Goal: Task Accomplishment & Management: Manage account settings

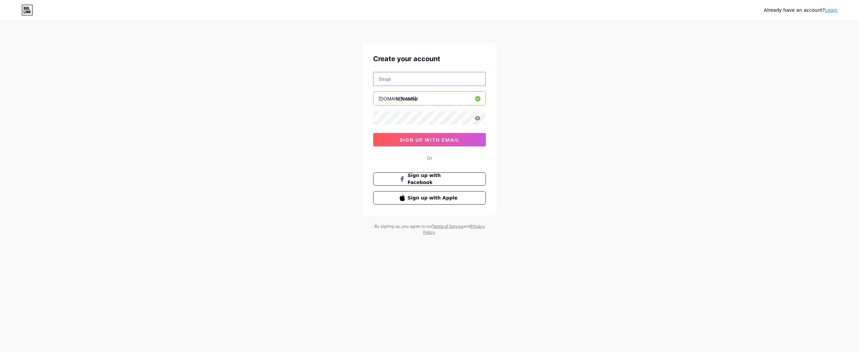
click at [392, 76] on input "text" at bounding box center [430, 78] width 112 height 13
type input "[EMAIL_ADDRESS][DOMAIN_NAME]"
click at [478, 119] on icon at bounding box center [478, 118] width 6 height 4
click at [444, 145] on button "sign up with email" at bounding box center [429, 139] width 113 height 13
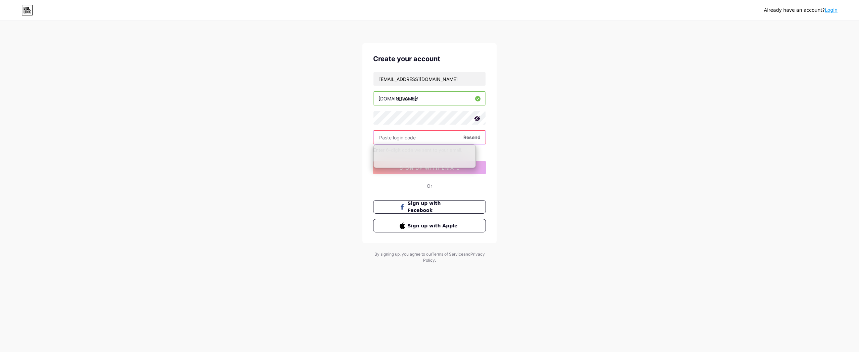
click at [445, 140] on input "text" at bounding box center [430, 137] width 112 height 13
paste input "642019"
type input "642019"
click at [428, 163] on button "sign up with email" at bounding box center [429, 167] width 113 height 13
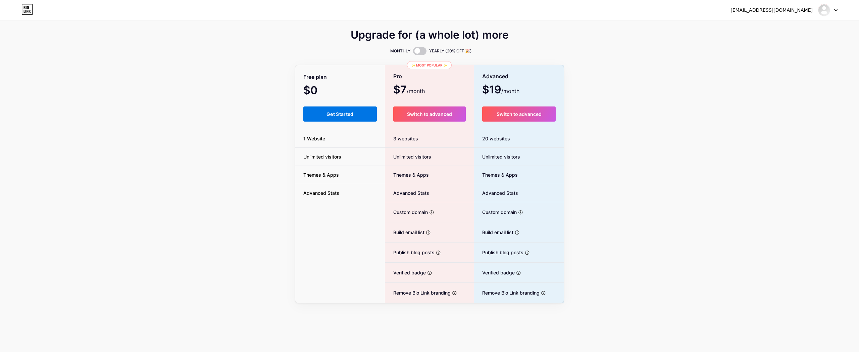
click at [338, 113] on span "Get Started" at bounding box center [340, 114] width 27 height 6
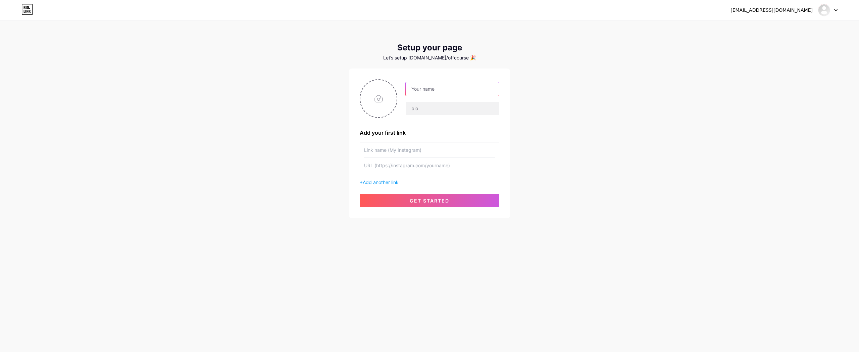
click at [433, 88] on input "text" at bounding box center [452, 88] width 93 height 13
type input "Off Course [GEOGRAPHIC_DATA]"
click at [379, 96] on input "file" at bounding box center [378, 98] width 36 height 37
type input "C:\fakepath\OffCourse_VerticalLogo_RGB_Orange.png"
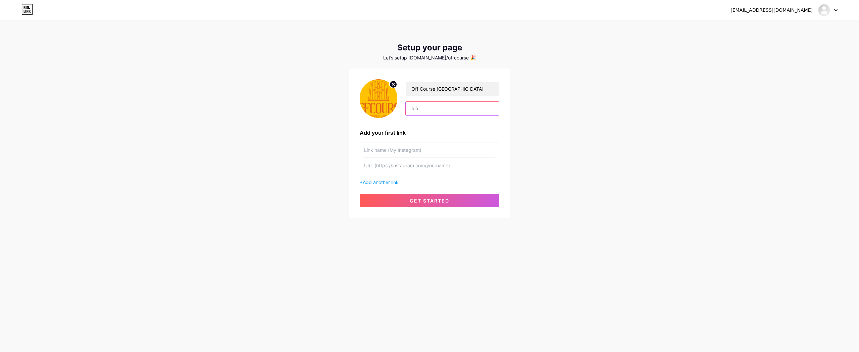
click at [420, 108] on input "text" at bounding box center [452, 108] width 93 height 13
type input "ad"
click at [393, 146] on input "text" at bounding box center [429, 149] width 131 height 15
click at [382, 168] on input "text" at bounding box center [429, 165] width 131 height 15
type input "www.off"
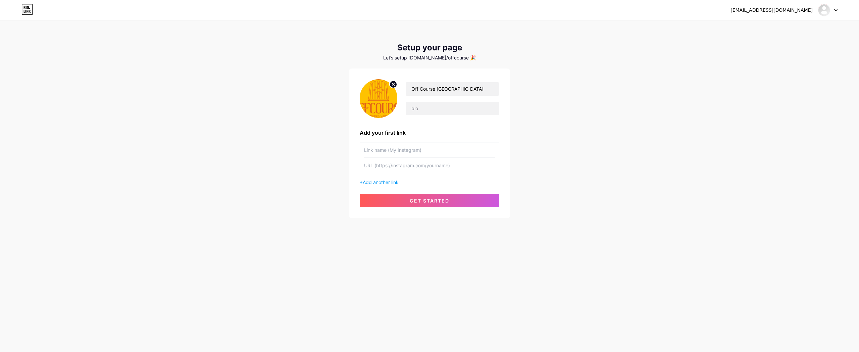
click at [390, 160] on input "text" at bounding box center [429, 165] width 131 height 15
click at [391, 154] on input "text" at bounding box center [429, 149] width 131 height 15
type input "I"
type input "Website"
click at [396, 170] on input "text" at bounding box center [429, 165] width 131 height 15
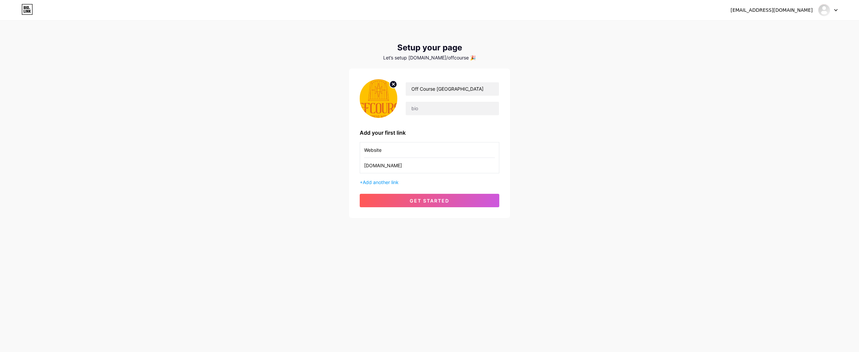
type input "[DOMAIN_NAME]"
click at [396, 156] on input "Website" at bounding box center [429, 149] width 131 height 15
type input "Book Sail Tickets"
click at [405, 170] on input "[DOMAIN_NAME]" at bounding box center [429, 165] width 131 height 15
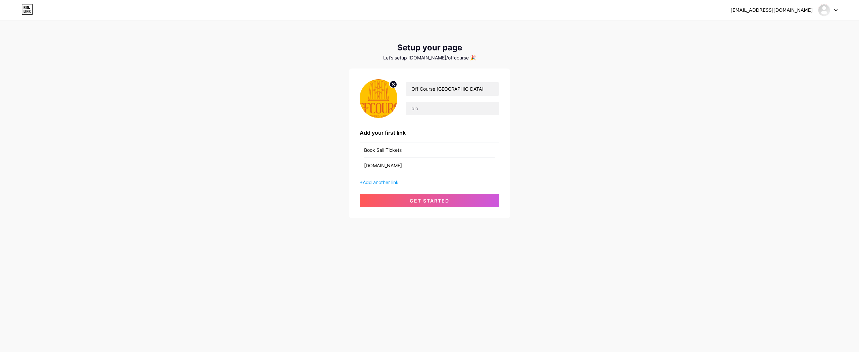
click at [405, 170] on input "[DOMAIN_NAME]" at bounding box center [429, 165] width 131 height 15
type input "[DOMAIN_NAME]"
click at [395, 183] on span "Add another link" at bounding box center [381, 182] width 36 height 6
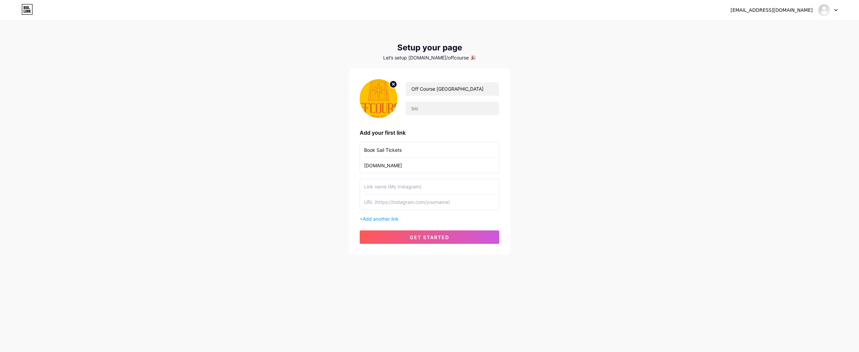
click at [395, 183] on input "text" at bounding box center [429, 186] width 131 height 15
type input "Website"
type input "[DOMAIN_NAME]"
click at [401, 235] on button "get started" at bounding box center [430, 236] width 140 height 13
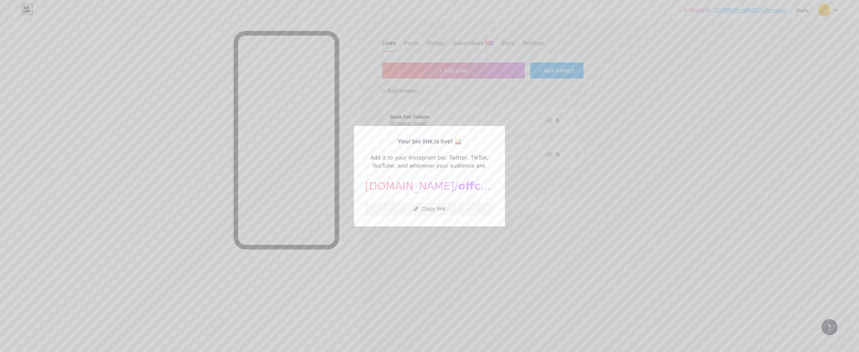
click at [458, 114] on div at bounding box center [429, 176] width 859 height 352
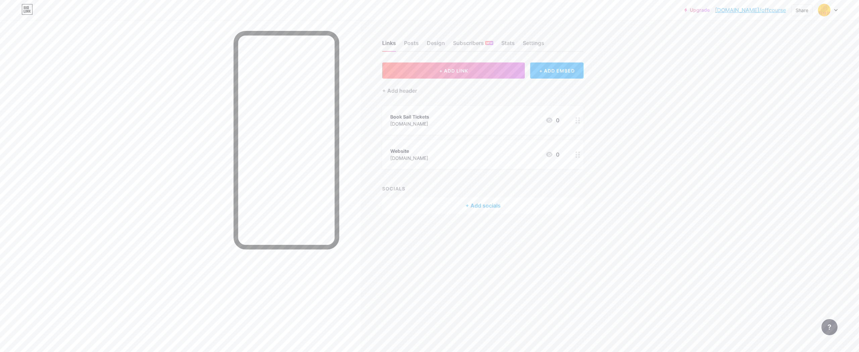
click at [426, 41] on div "Links Posts Design Subscribers NEW Stats Settings" at bounding box center [482, 39] width 201 height 23
click at [430, 41] on div "Design" at bounding box center [436, 45] width 18 height 12
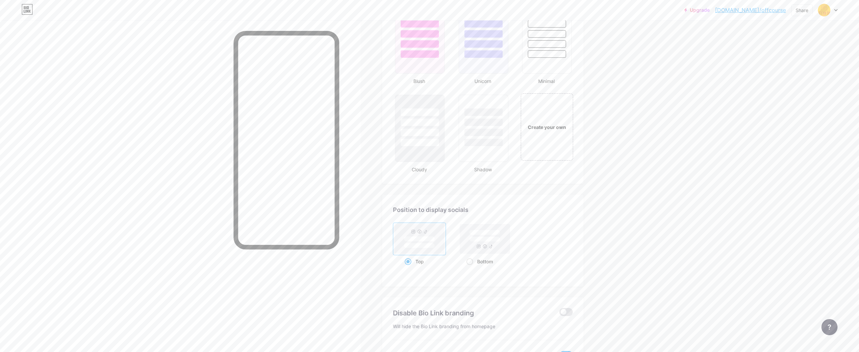
scroll to position [723, 0]
click at [543, 131] on div "Create your own" at bounding box center [547, 126] width 54 height 69
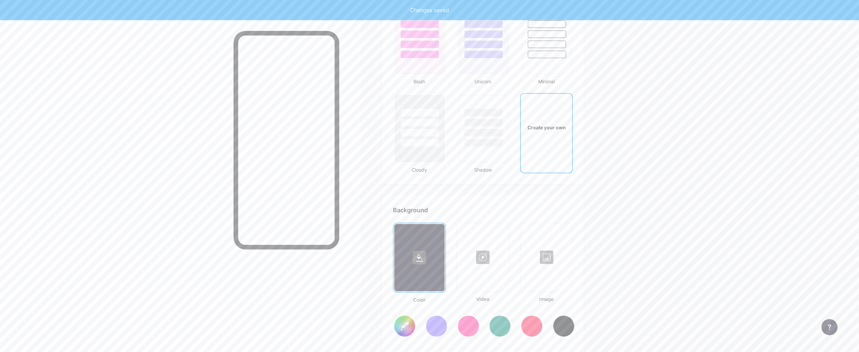
click at [548, 131] on div "Create your own" at bounding box center [546, 127] width 51 height 67
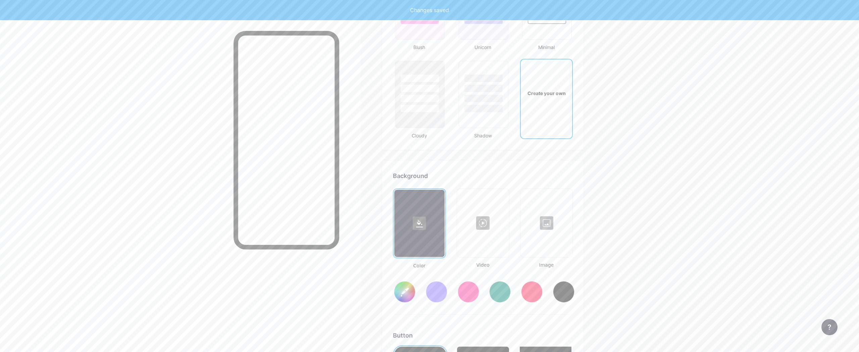
type input "#ffffff"
type input "#000000"
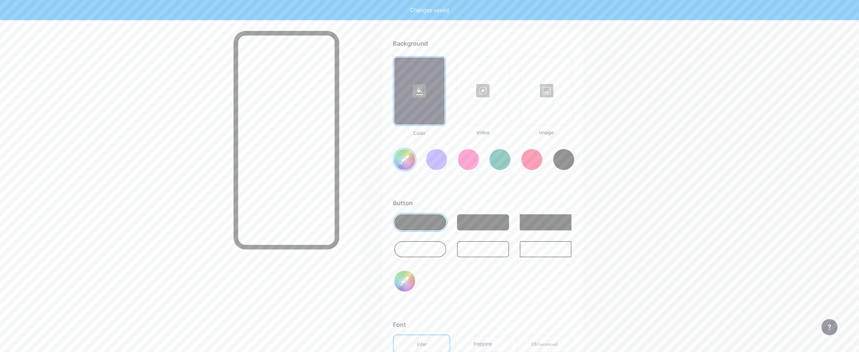
scroll to position [891, 0]
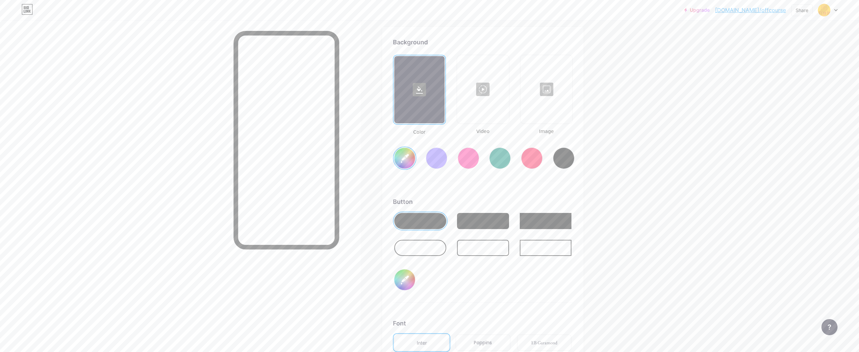
type input "#ffffff"
click at [544, 91] on div at bounding box center [546, 89] width 51 height 67
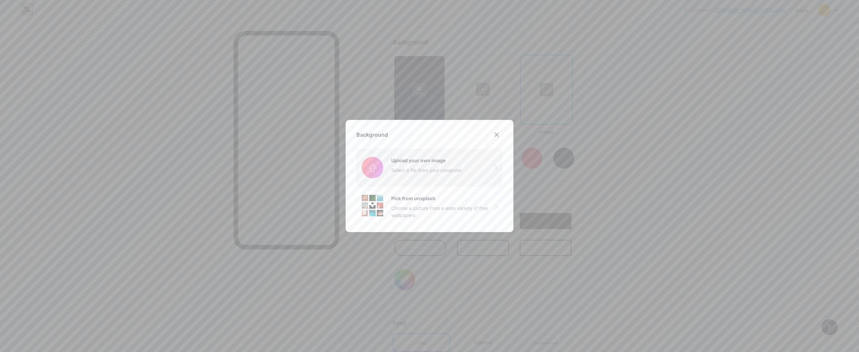
click at [395, 172] on input "file" at bounding box center [429, 168] width 146 height 38
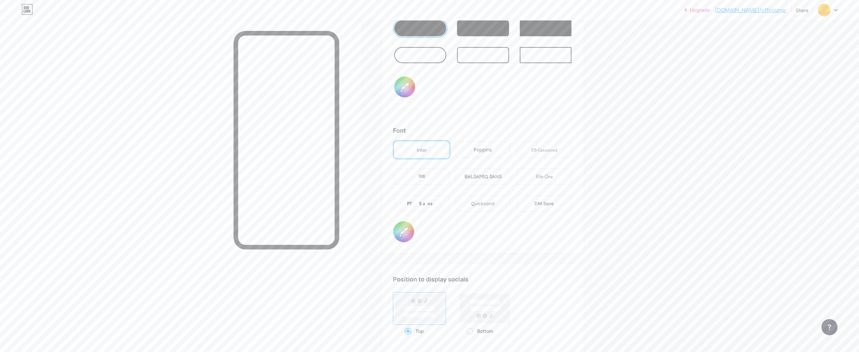
scroll to position [1161, 0]
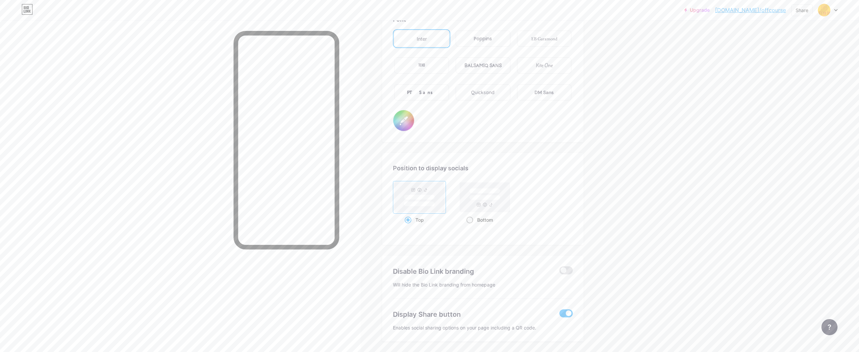
click at [486, 211] on rect at bounding box center [485, 197] width 50 height 30
click at [471, 226] on input "Bottom" at bounding box center [469, 228] width 4 height 4
radio input "true"
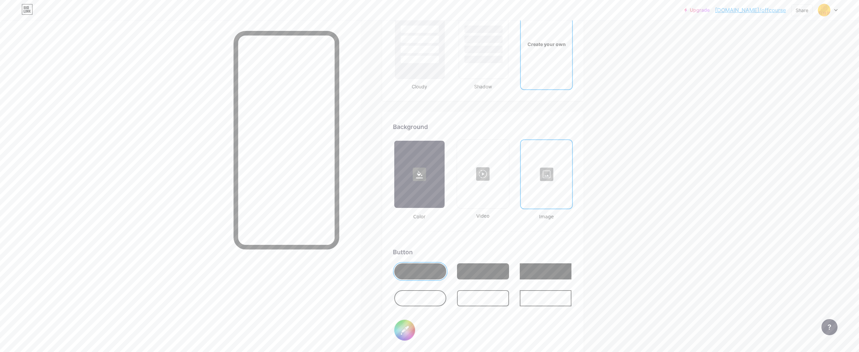
scroll to position [754, 0]
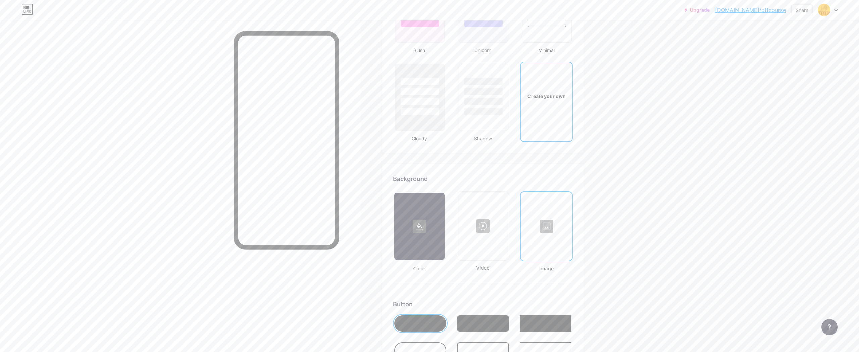
click at [551, 225] on div at bounding box center [547, 226] width 50 height 67
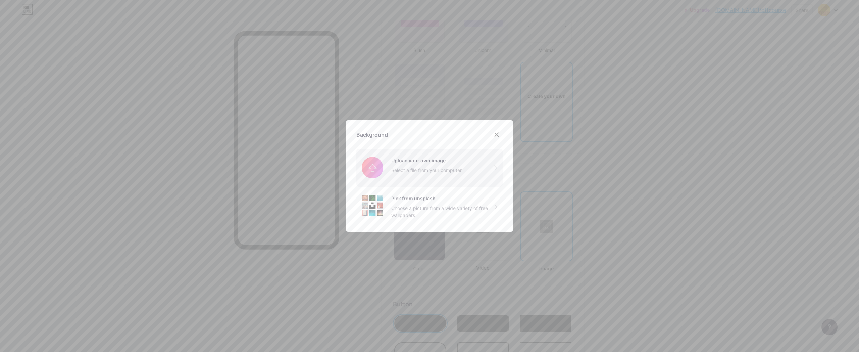
click at [388, 168] on input "file" at bounding box center [429, 168] width 146 height 38
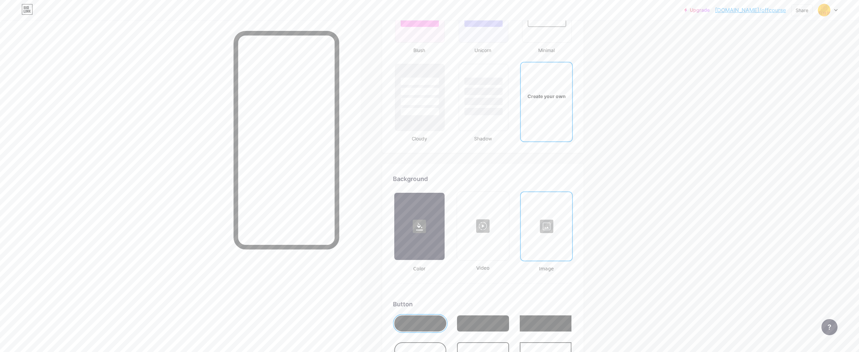
click at [520, 216] on div "Color Video Image" at bounding box center [483, 231] width 180 height 81
click at [525, 216] on div at bounding box center [547, 226] width 50 height 67
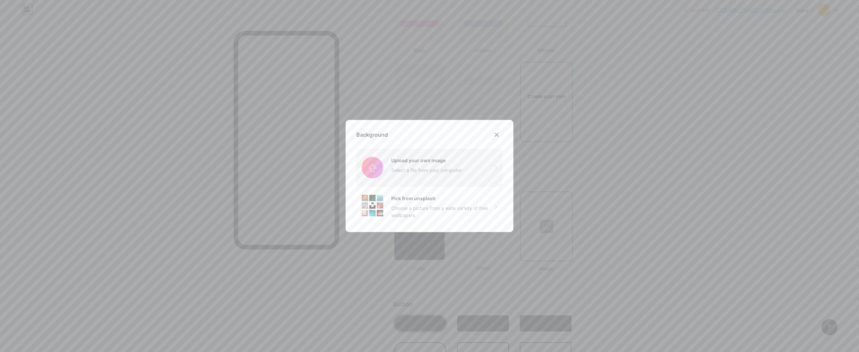
click at [387, 178] on input "file" at bounding box center [429, 168] width 146 height 38
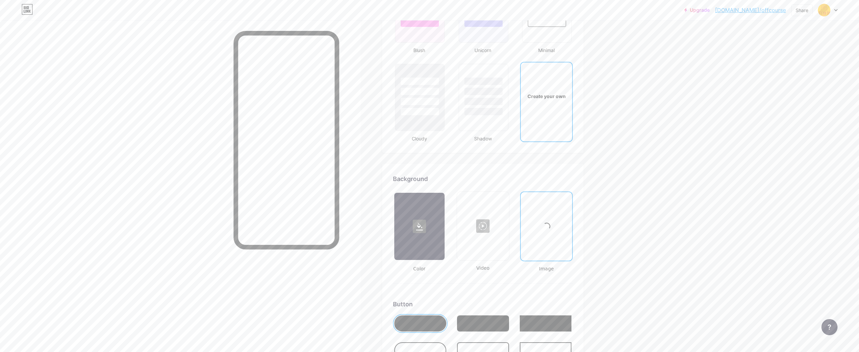
scroll to position [859, 0]
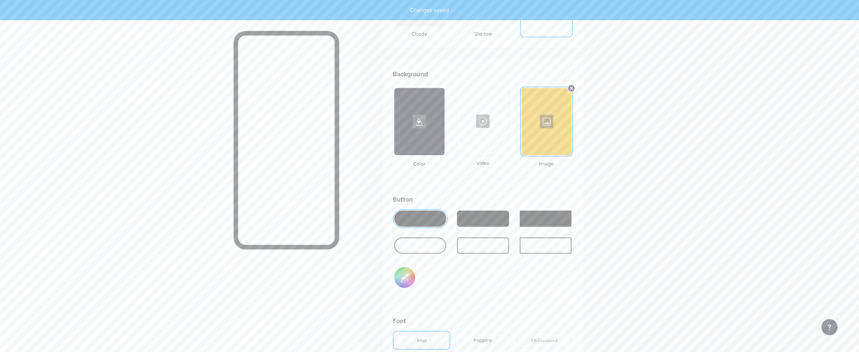
click at [548, 143] on div at bounding box center [547, 121] width 50 height 67
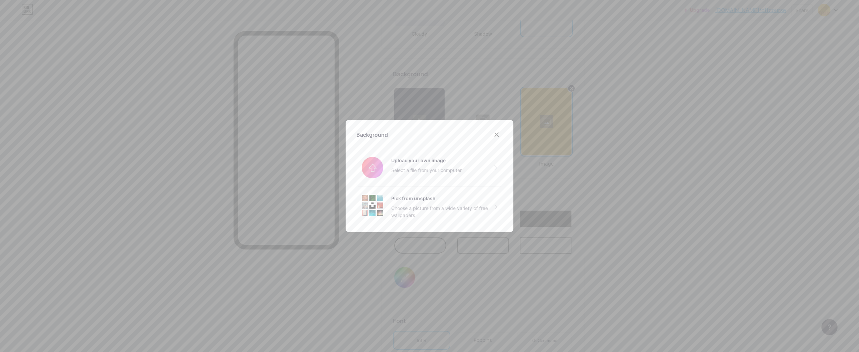
click at [445, 105] on div at bounding box center [429, 176] width 859 height 352
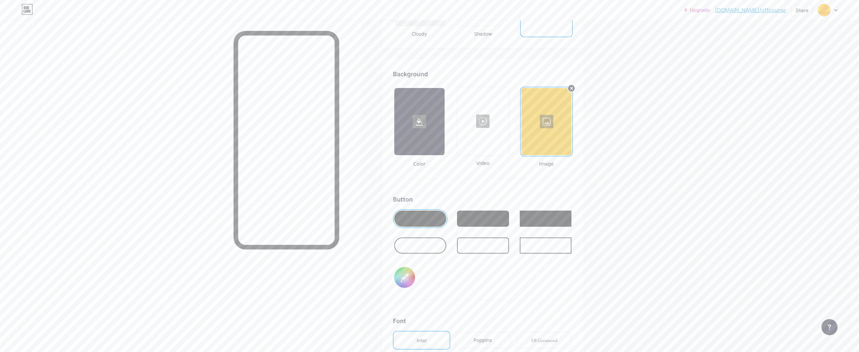
click at [549, 123] on div at bounding box center [547, 121] width 50 height 67
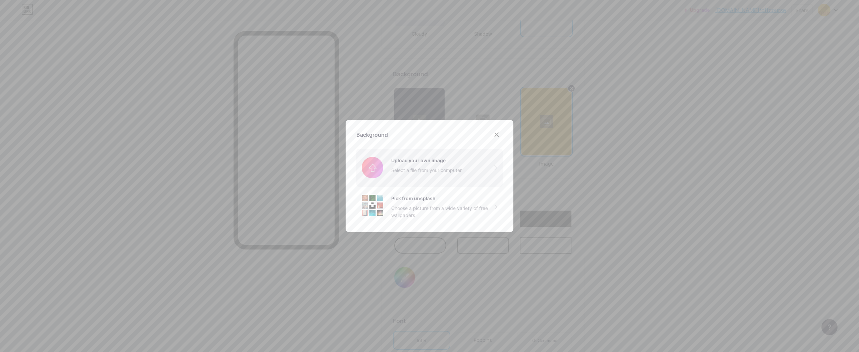
click at [434, 169] on input "file" at bounding box center [429, 168] width 146 height 38
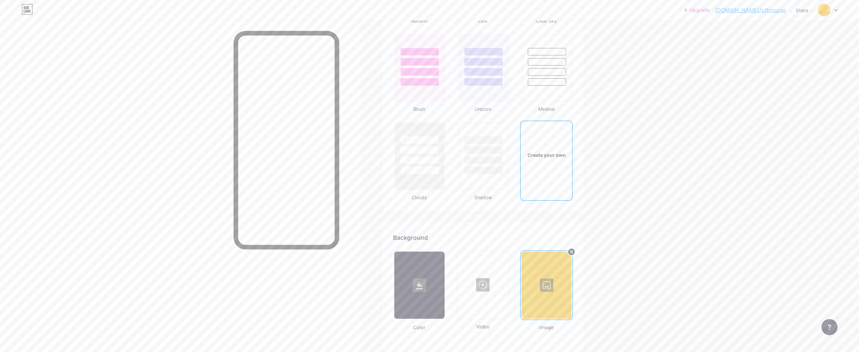
scroll to position [804, 0]
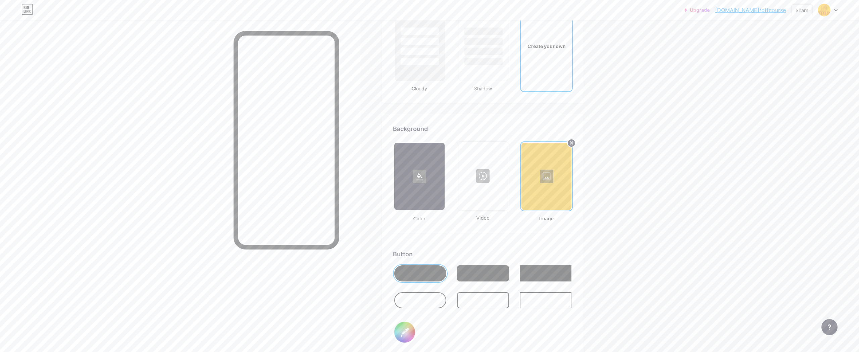
click at [569, 142] on circle at bounding box center [572, 143] width 8 height 8
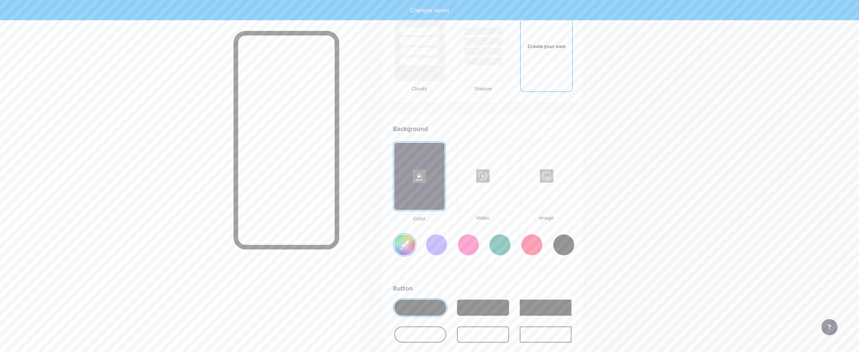
click at [546, 179] on div at bounding box center [546, 175] width 51 height 67
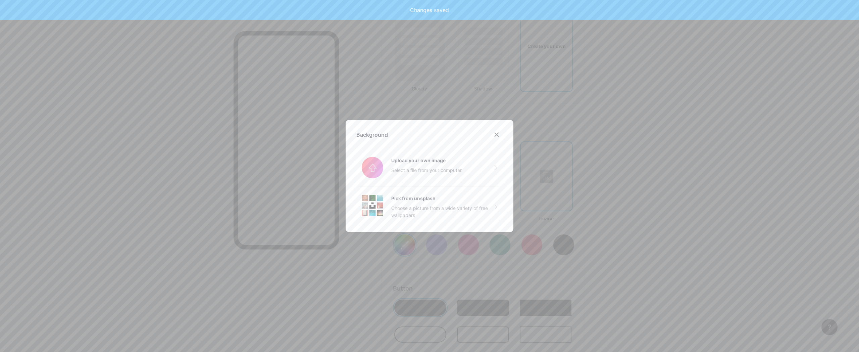
type input "#ffffff"
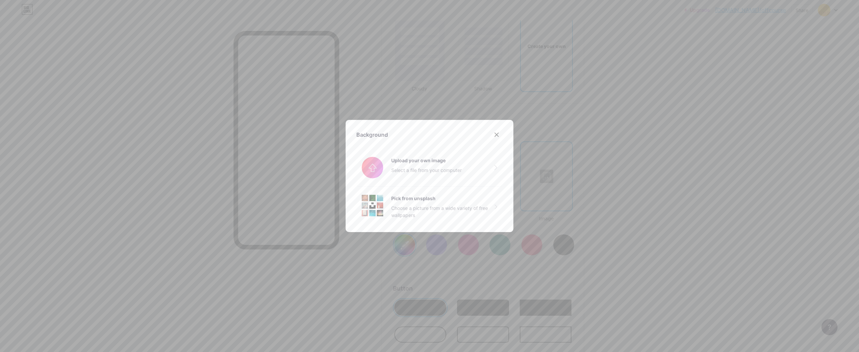
click at [416, 128] on div "Background Upload your own image Select a file from your computer Pick from uns…" at bounding box center [430, 176] width 168 height 112
click at [435, 163] on input "file" at bounding box center [429, 168] width 146 height 38
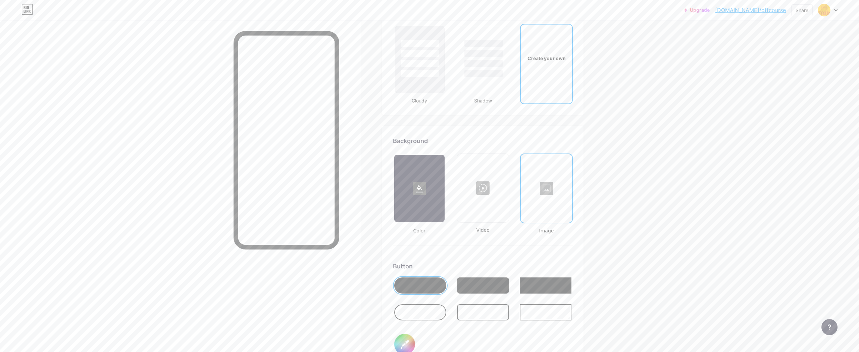
scroll to position [794, 0]
click at [400, 133] on div "Background Color Video Image Button #000000 Font Inter Poppins EB Garamond TEKO…" at bounding box center [482, 316] width 201 height 385
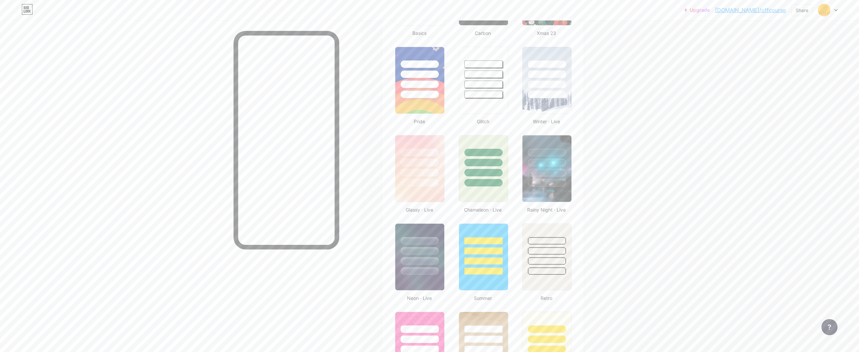
scroll to position [0, 0]
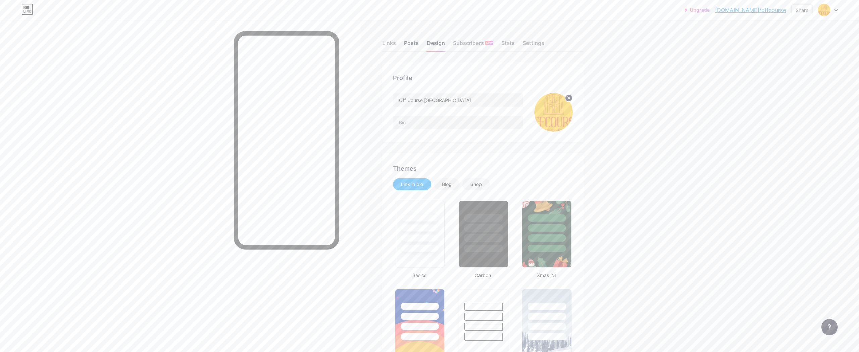
click at [414, 44] on div "Posts" at bounding box center [411, 45] width 15 height 12
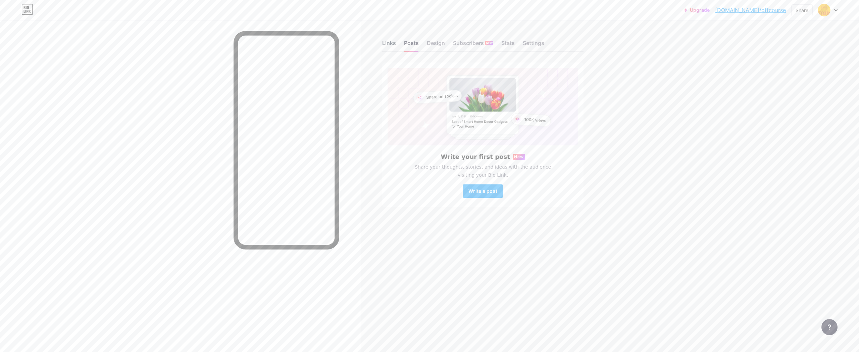
click at [394, 48] on div "Links" at bounding box center [389, 45] width 14 height 12
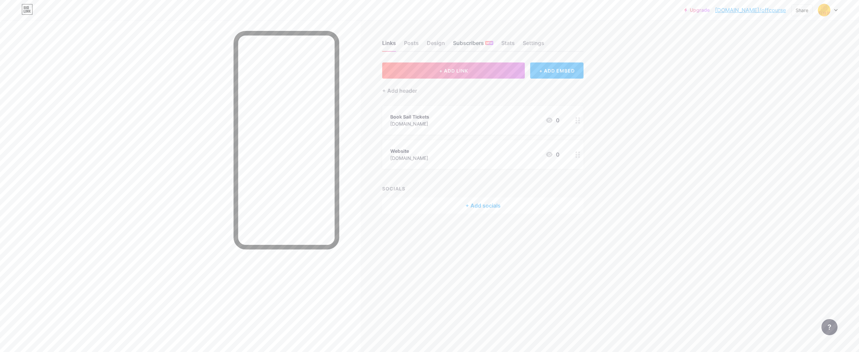
click at [480, 45] on div "Subscribers NEW" at bounding box center [473, 45] width 40 height 12
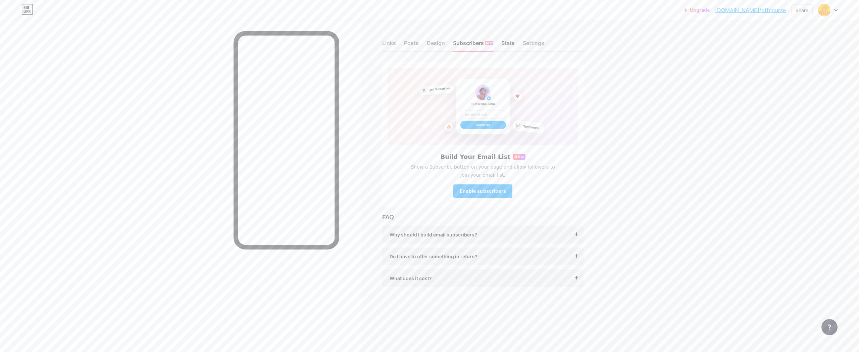
click at [510, 42] on div "Stats" at bounding box center [507, 45] width 13 height 12
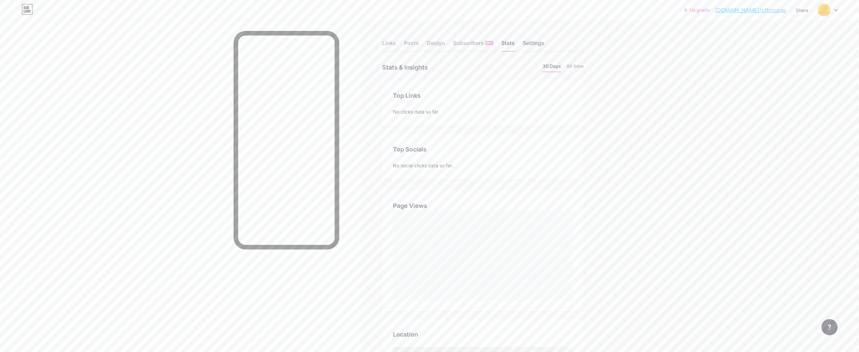
scroll to position [352, 859]
click at [532, 46] on div "Settings" at bounding box center [533, 45] width 21 height 12
click at [411, 46] on div "Posts" at bounding box center [411, 45] width 15 height 12
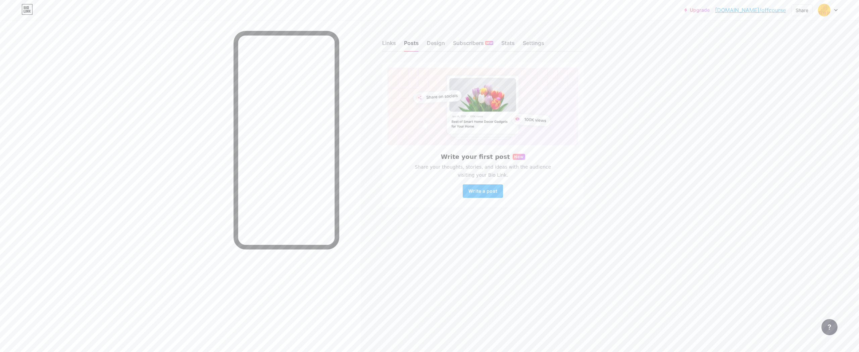
click at [429, 37] on div "Links Posts Design Subscribers NEW Stats Settings" at bounding box center [482, 39] width 201 height 23
click at [429, 40] on div "Design" at bounding box center [436, 45] width 18 height 12
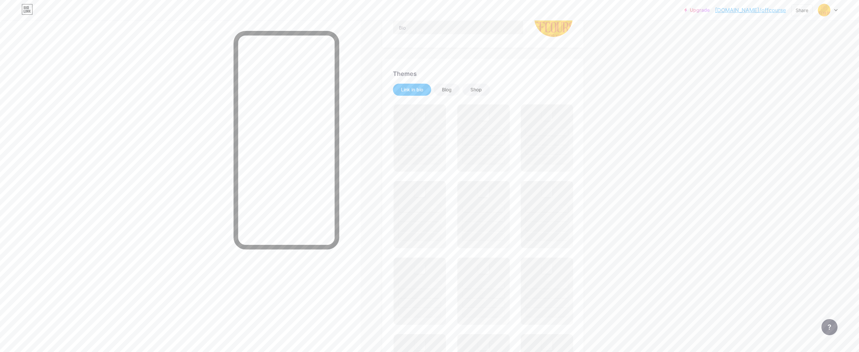
scroll to position [75, 0]
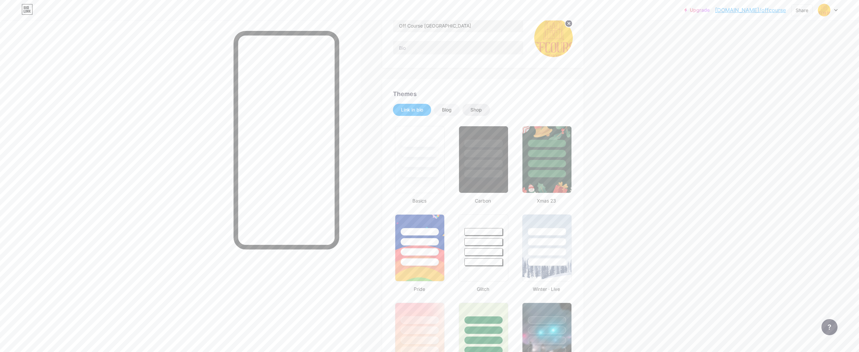
click at [485, 106] on div "Shop" at bounding box center [476, 110] width 28 height 12
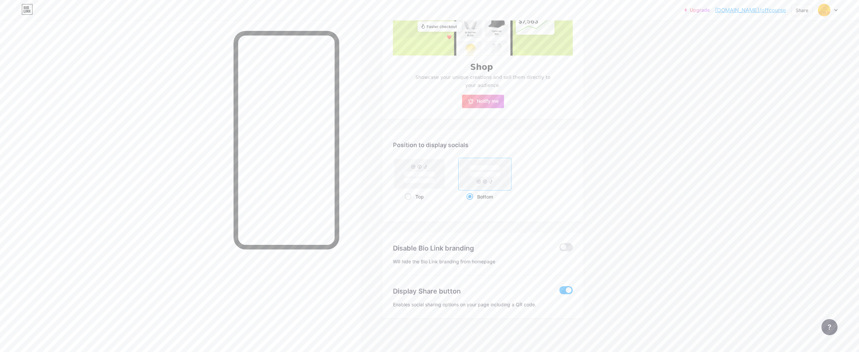
click at [465, 240] on div "Disable Bio Link branding [PERSON_NAME] the Bio Link branding from homepage" at bounding box center [483, 253] width 180 height 43
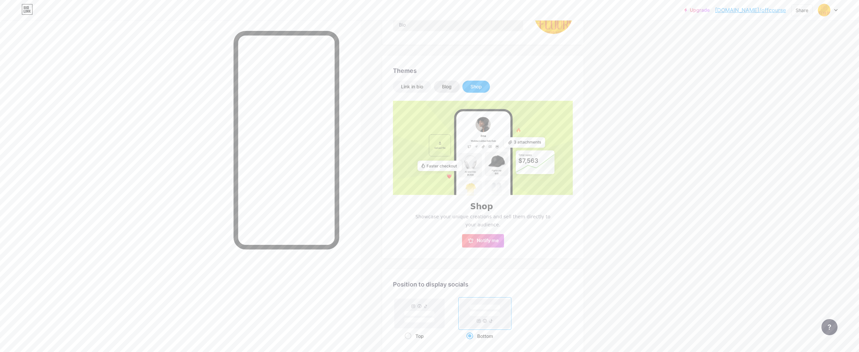
scroll to position [18, 0]
